Goal: Task Accomplishment & Management: Use online tool/utility

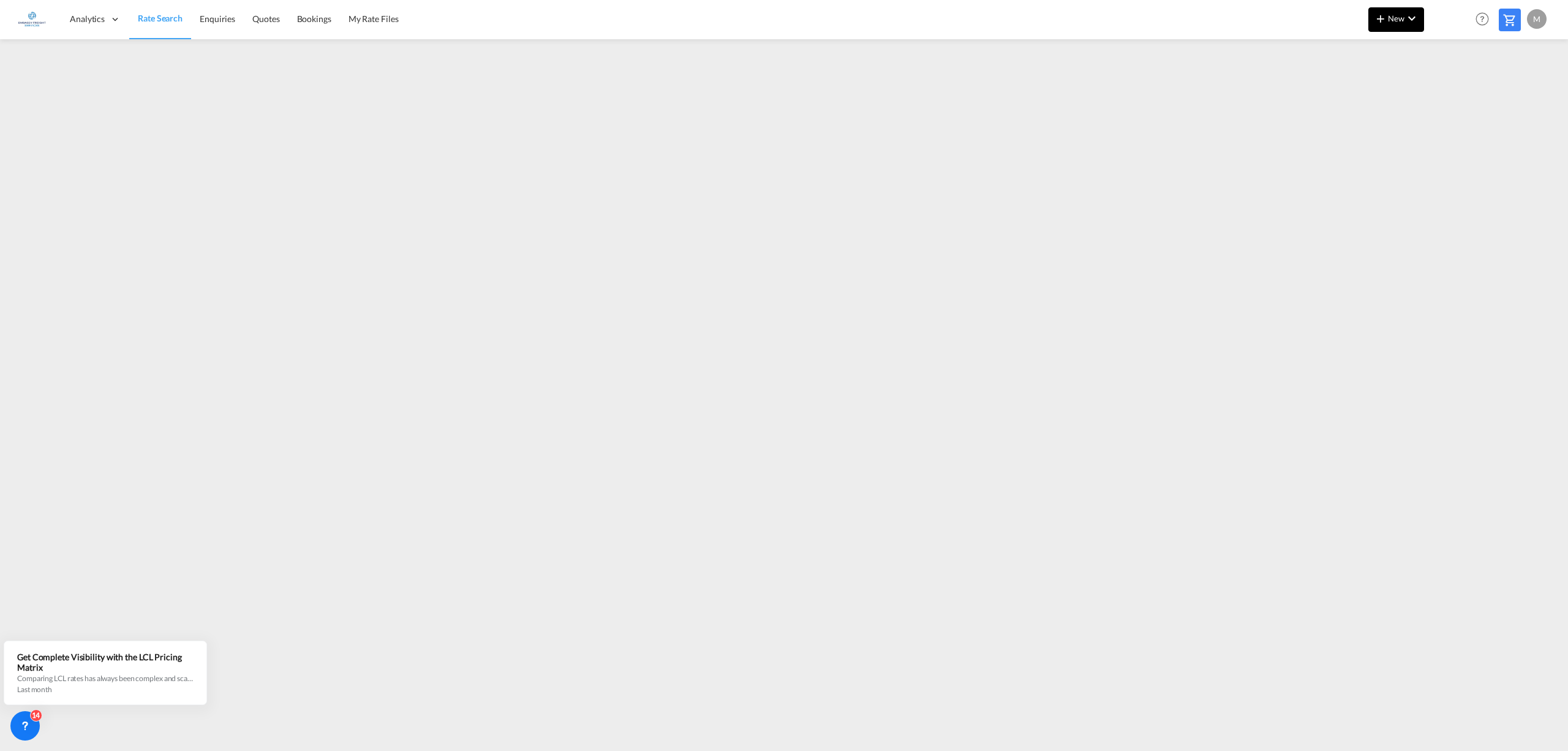
click at [1385, 20] on md-icon "icon-plus 400-fg" at bounding box center [1380, 18] width 14 height 15
click at [1388, 42] on div "Rates" at bounding box center [1382, 52] width 49 height 31
click at [1481, 86] on div "Ratesheet" at bounding box center [1463, 91] width 45 height 31
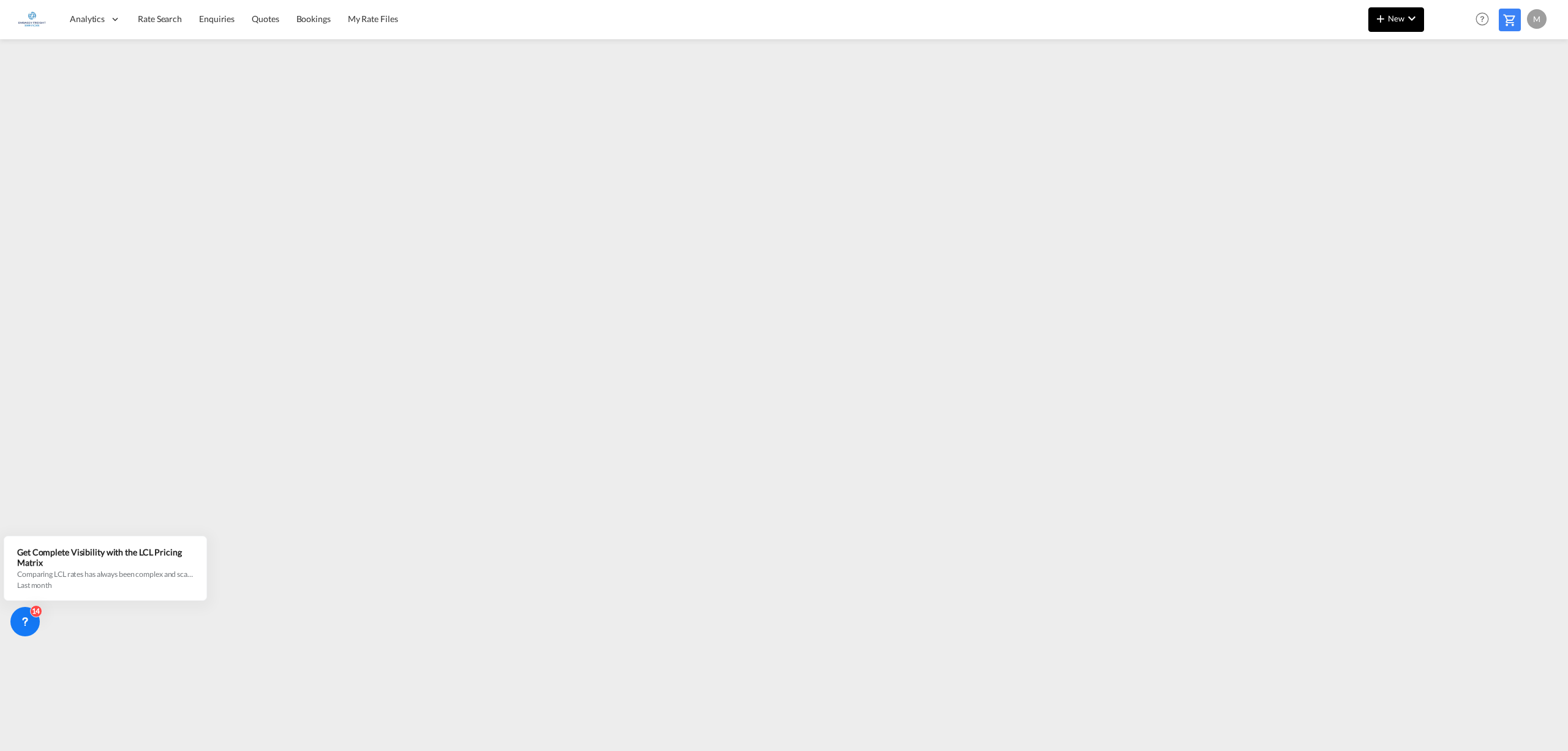
click at [1405, 25] on md-icon "icon-chevron-down" at bounding box center [1412, 18] width 14 height 15
click at [1446, 89] on span "Ratesheet" at bounding box center [1446, 91] width 13 height 25
click at [156, 13] on span "Rate Search" at bounding box center [160, 18] width 44 height 12
click at [1395, 15] on span "New" at bounding box center [1396, 18] width 46 height 10
click at [1451, 81] on span "Ratesheet" at bounding box center [1446, 91] width 13 height 25
